Goal: Find contact information: Find contact information

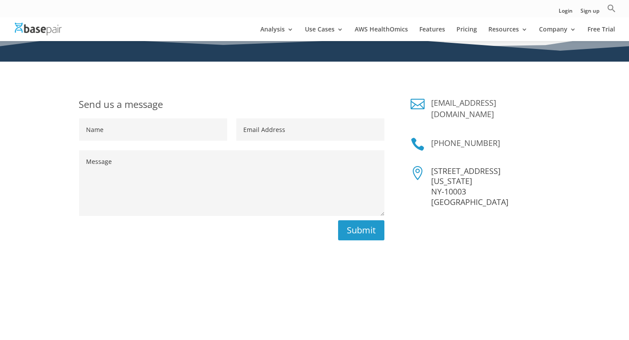
scroll to position [123, 0]
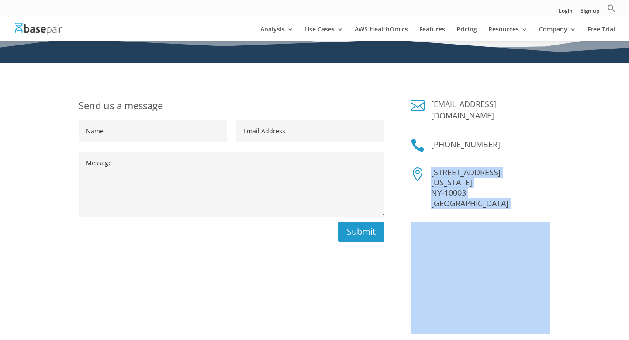
drag, startPoint x: 432, startPoint y: 159, endPoint x: 457, endPoint y: 201, distance: 48.4
click at [457, 201] on div " [EMAIL_ADDRESS][DOMAIN_NAME]  [PHONE_NUMBER]  [STREET_ADDRESS][US_STATE]" at bounding box center [481, 216] width 140 height 236
copy div "[STREET_ADDRESS][US_STATE]"
click at [441, 173] on p "[STREET_ADDRESS][US_STATE]" at bounding box center [490, 188] width 119 height 42
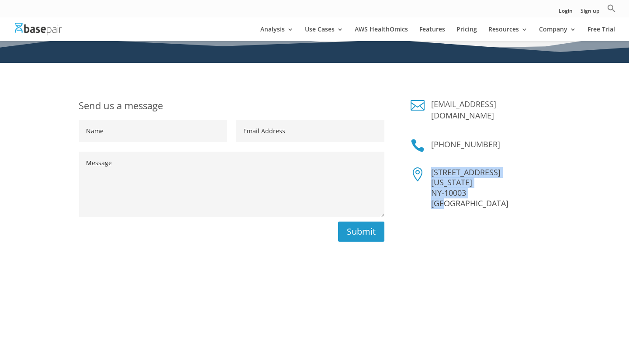
drag, startPoint x: 449, startPoint y: 195, endPoint x: 430, endPoint y: 160, distance: 39.9
click at [430, 167] on div "[STREET_ADDRESS][US_STATE]" at bounding box center [488, 188] width 126 height 42
copy p "[STREET_ADDRESS][US_STATE]"
